Goal: Information Seeking & Learning: Learn about a topic

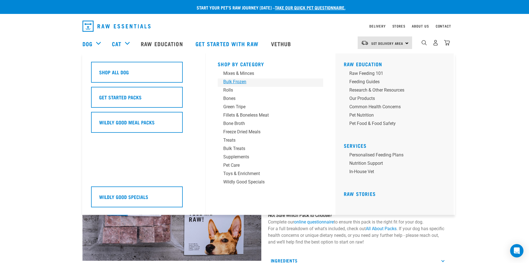
click at [243, 80] on div "Bulk Frozen" at bounding box center [266, 81] width 87 height 7
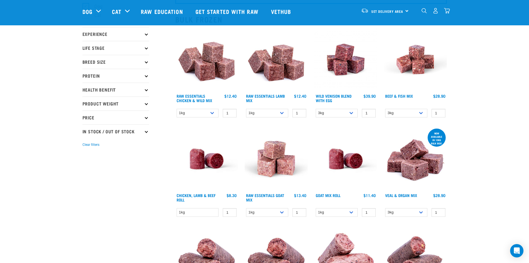
scroll to position [55, 0]
click at [279, 210] on select "1kg 3kg Bulk (10kg)" at bounding box center [267, 212] width 42 height 9
select select "344957"
click at [246, 208] on select "1kg 3kg Bulk (10kg)" at bounding box center [267, 212] width 42 height 9
click at [334, 210] on select "1kg Bulk (10kg)" at bounding box center [337, 212] width 42 height 9
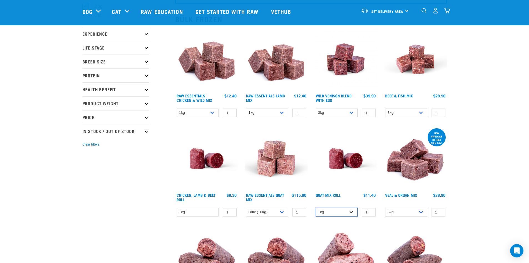
select select "443209"
click at [316, 208] on select "1kg Bulk (10kg)" at bounding box center [337, 212] width 42 height 9
click at [270, 194] on link "Raw Essentials Goat Mix" at bounding box center [265, 197] width 38 height 6
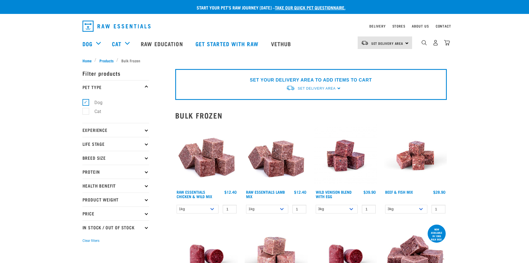
select select "344957"
select select "443209"
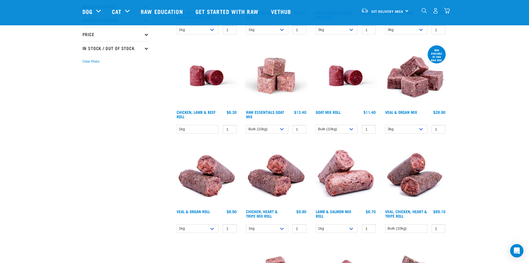
scroll to position [138, 0]
click at [329, 111] on link "Goat Mix Roll" at bounding box center [328, 112] width 25 height 2
